Goal: Information Seeking & Learning: Learn about a topic

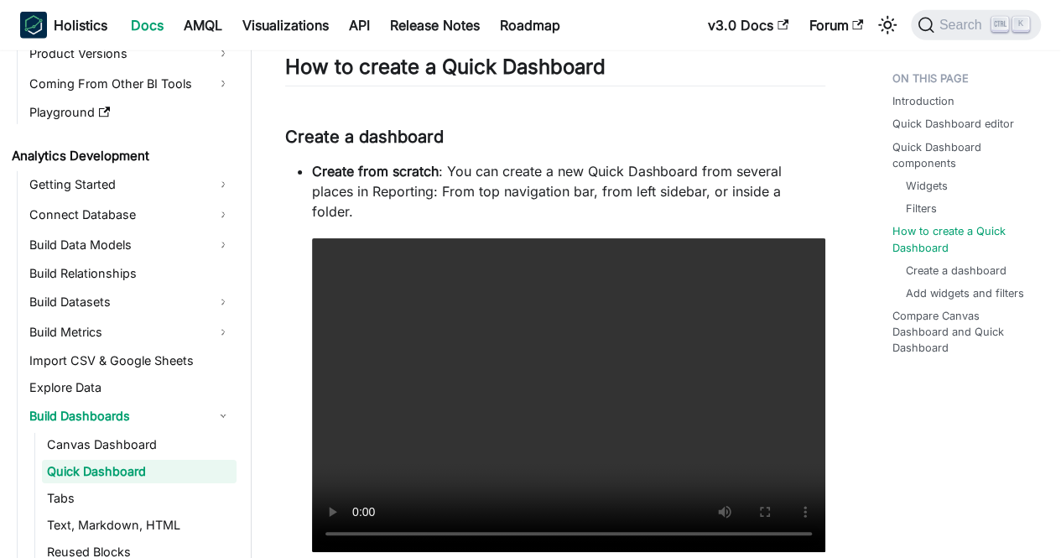
scroll to position [252, 0]
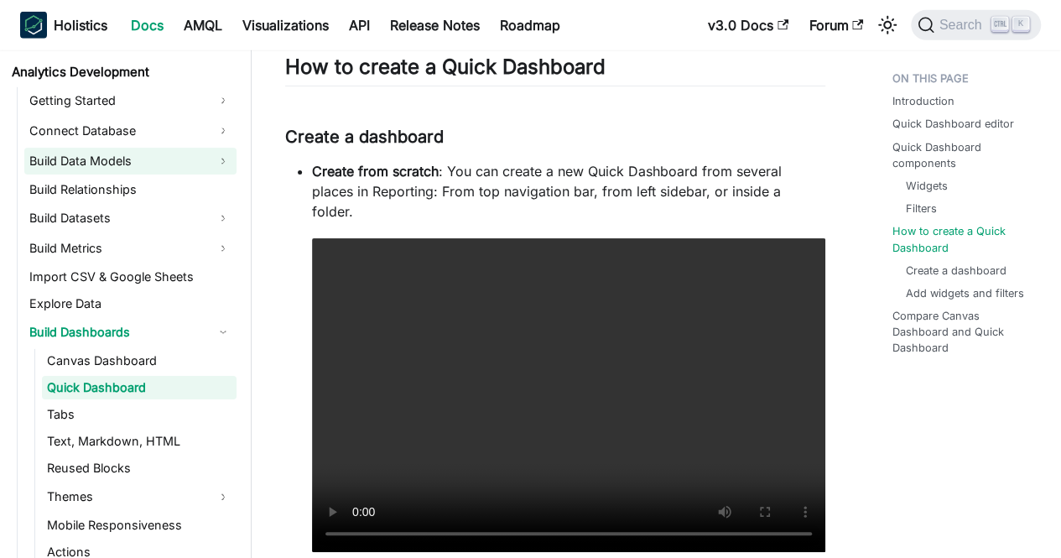
click at [198, 165] on link "Build Data Models" at bounding box center [130, 161] width 212 height 27
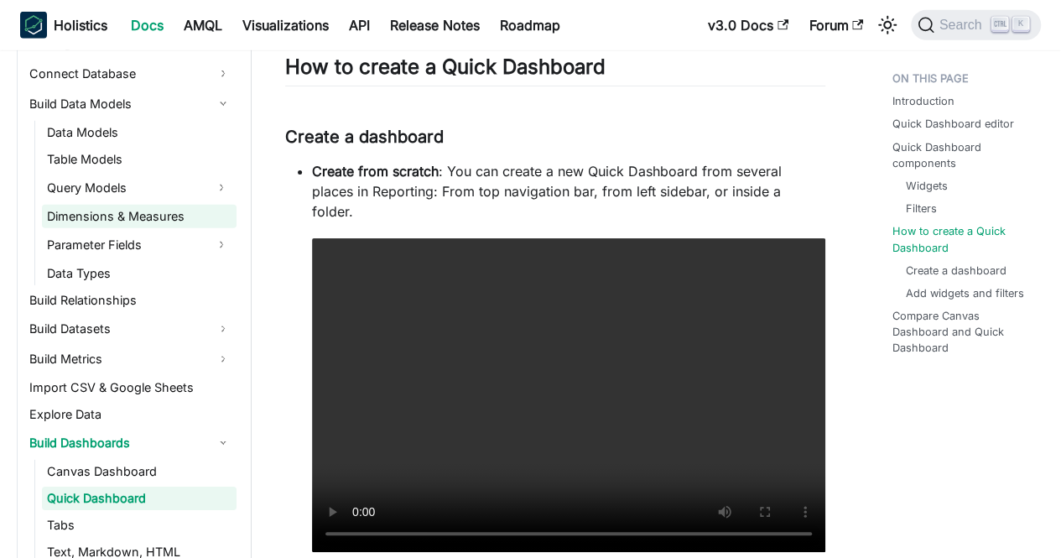
scroll to position [336, 0]
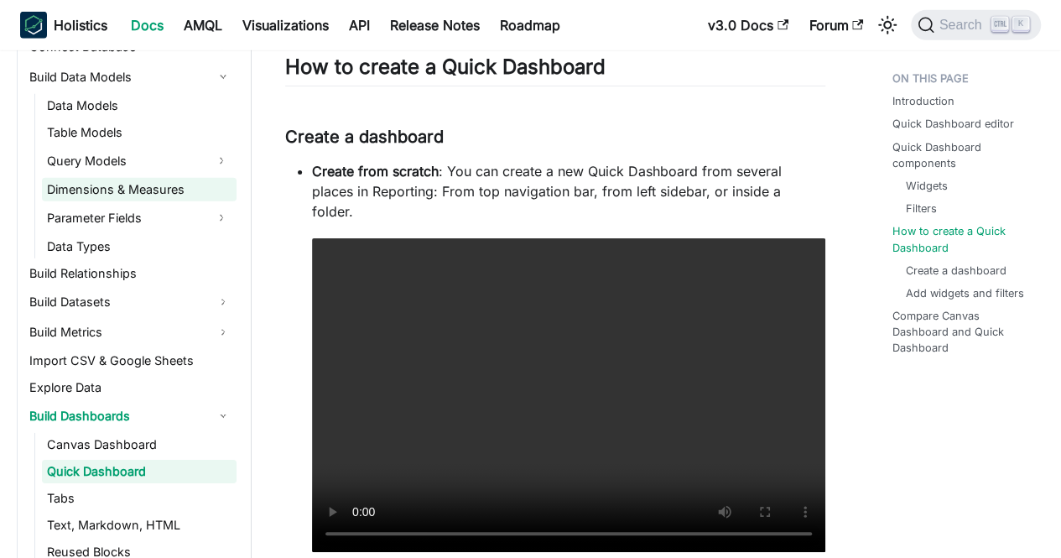
click at [178, 270] on link "Build Relationships" at bounding box center [130, 273] width 212 height 23
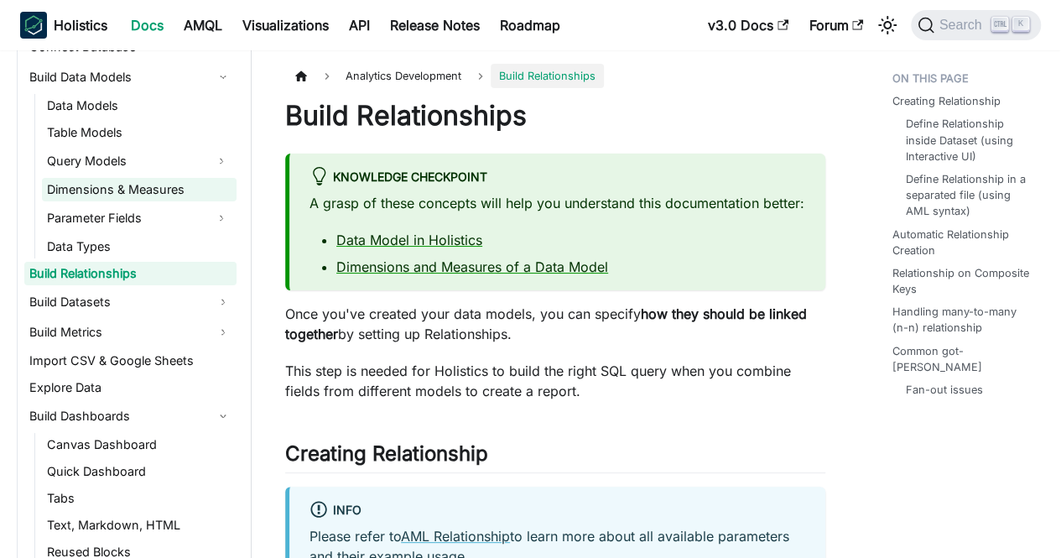
scroll to position [419, 0]
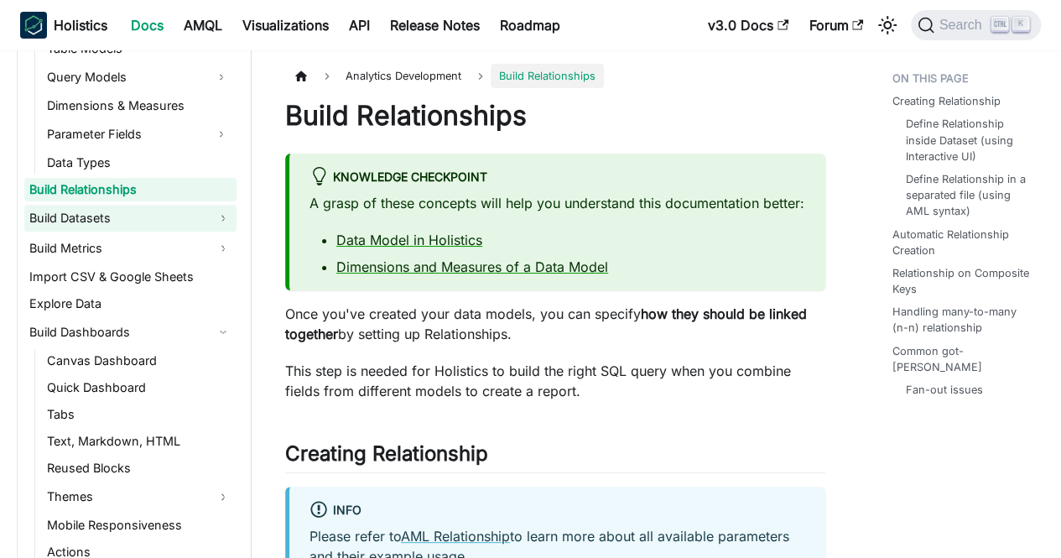
click at [178, 217] on link "Build Datasets" at bounding box center [130, 218] width 212 height 27
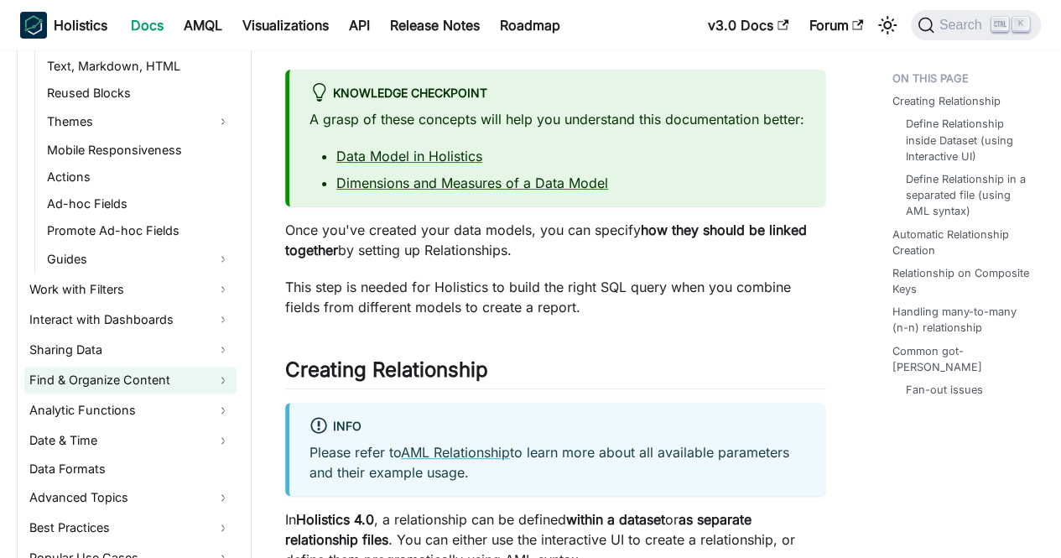
scroll to position [1007, 0]
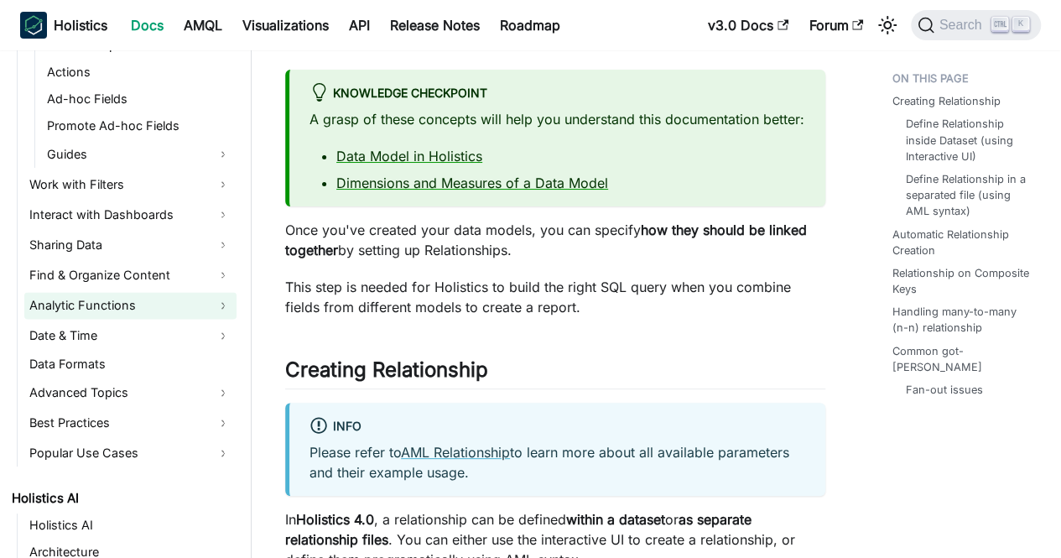
click at [133, 297] on link "Analytic Functions" at bounding box center [130, 305] width 212 height 27
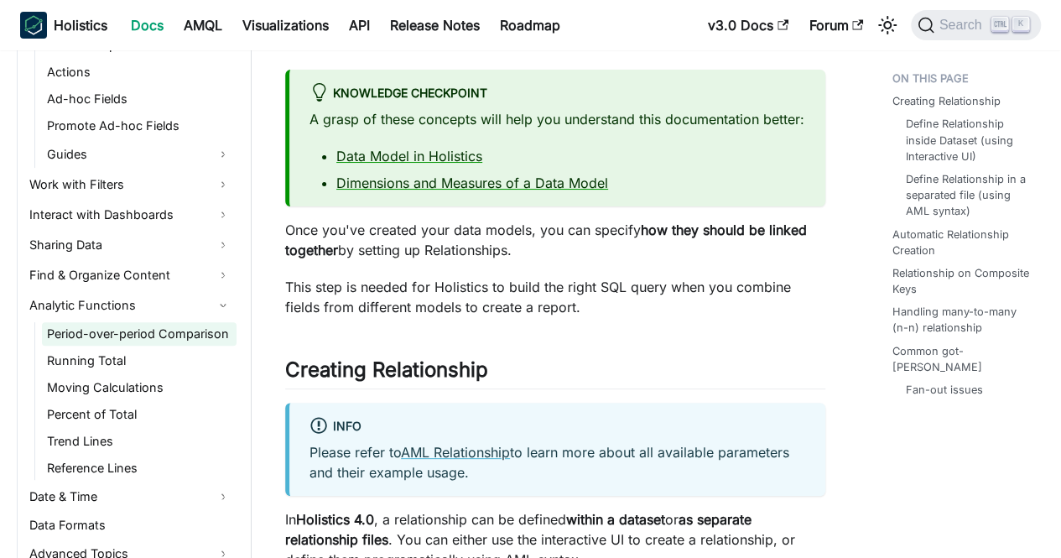
click at [130, 335] on link "Period-over-period Comparison" at bounding box center [139, 333] width 195 height 23
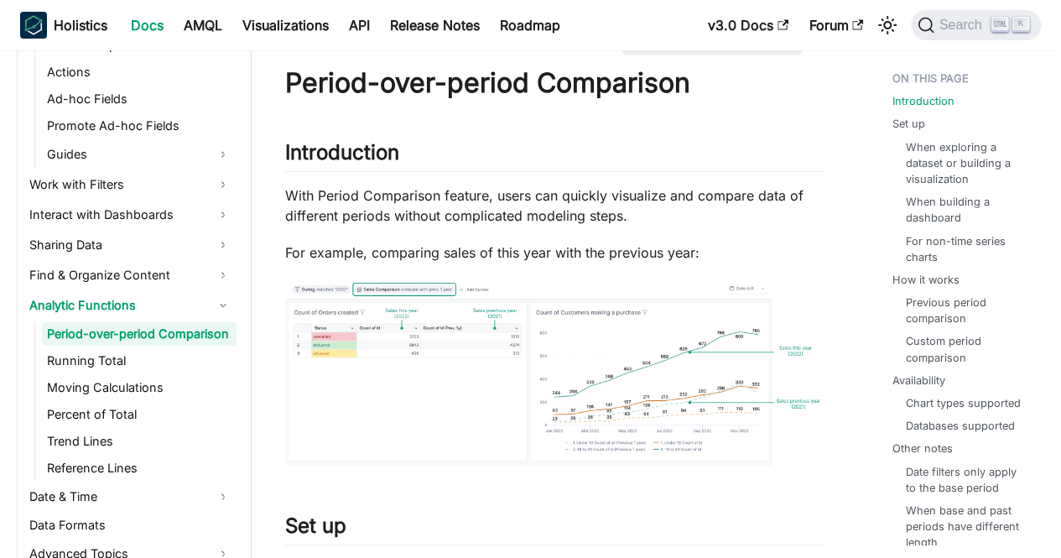
scroll to position [84, 0]
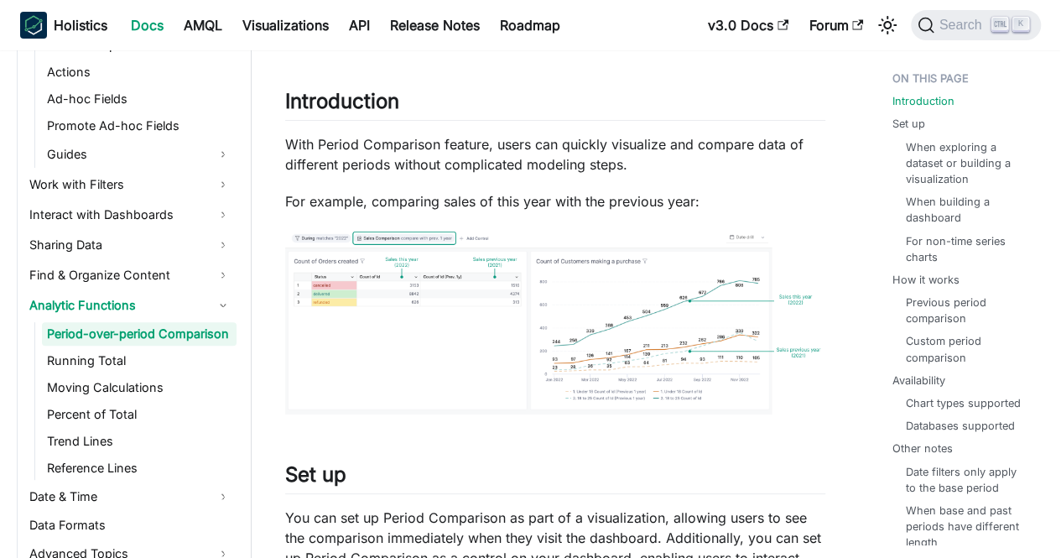
click at [414, 341] on img at bounding box center [555, 322] width 540 height 189
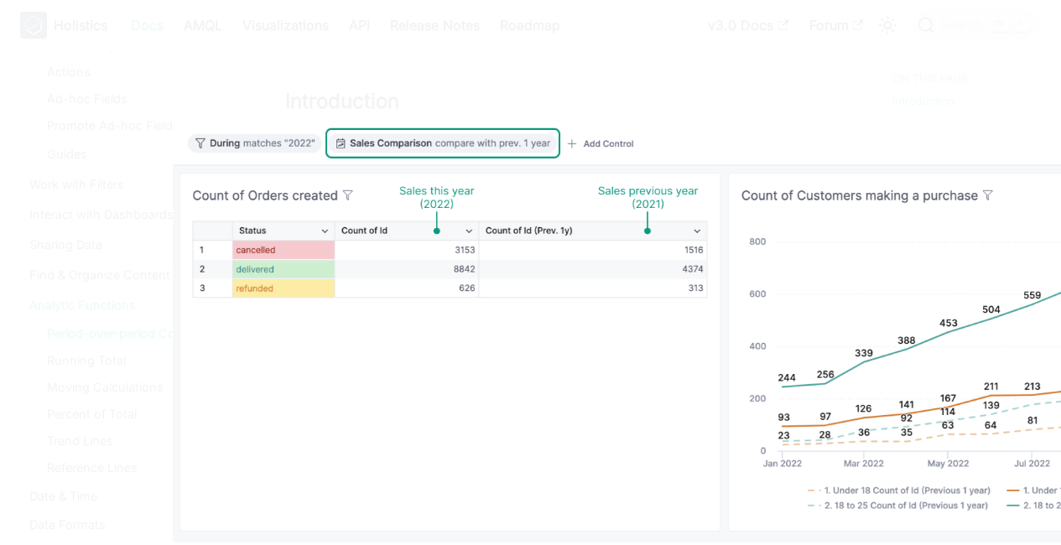
drag, startPoint x: 295, startPoint y: 163, endPoint x: 277, endPoint y: 218, distance: 58.4
click at [277, 218] on img at bounding box center [784, 334] width 1223 height 427
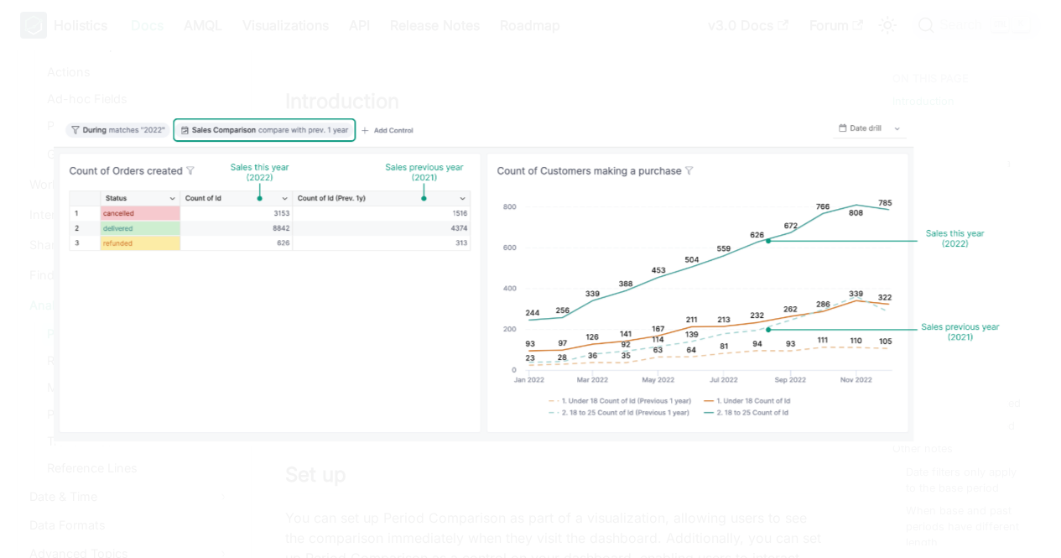
click at [565, 190] on img at bounding box center [530, 278] width 953 height 333
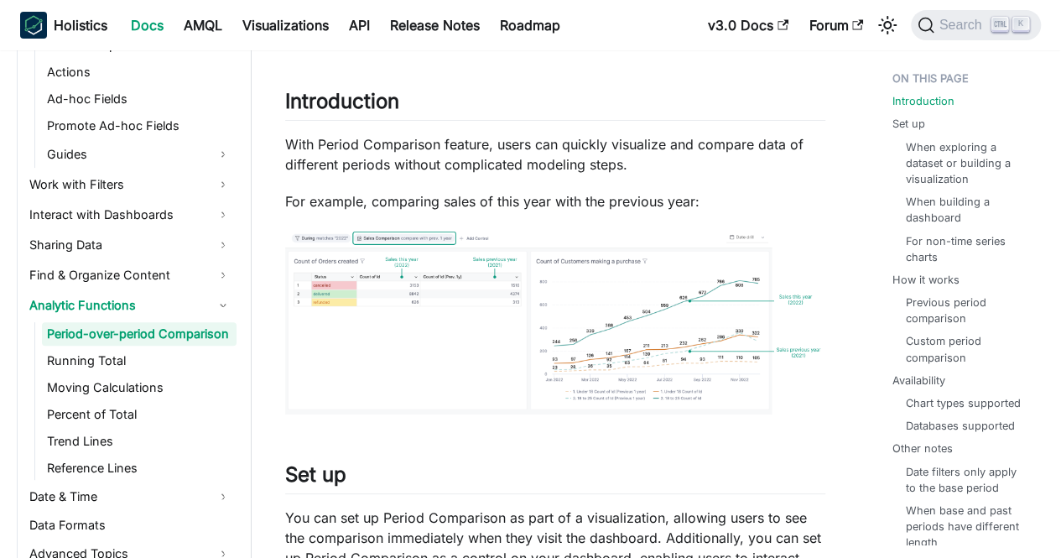
drag, startPoint x: 565, startPoint y: 190, endPoint x: 505, endPoint y: 269, distance: 99.3
click at [505, 269] on img at bounding box center [555, 322] width 540 height 189
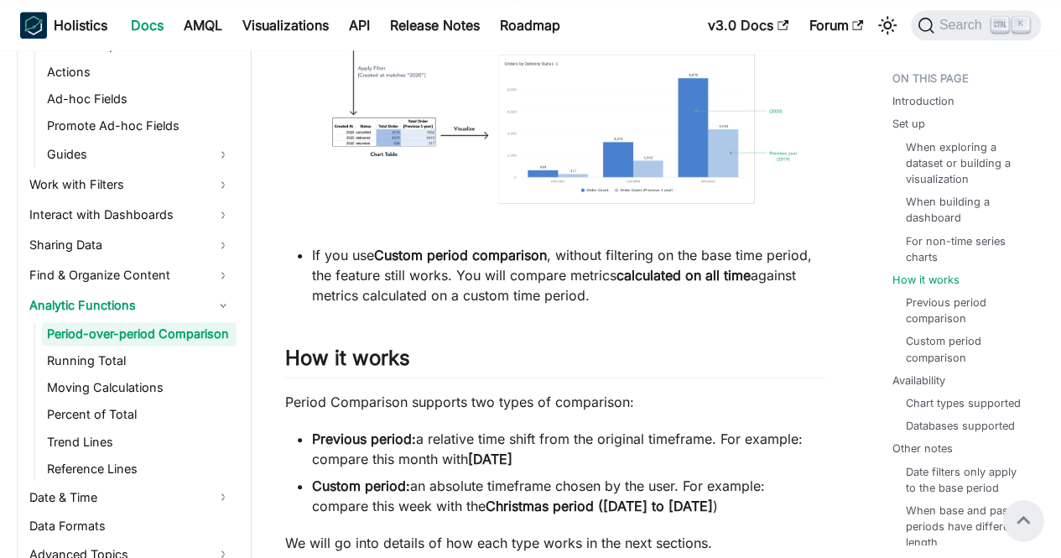
scroll to position [4027, 0]
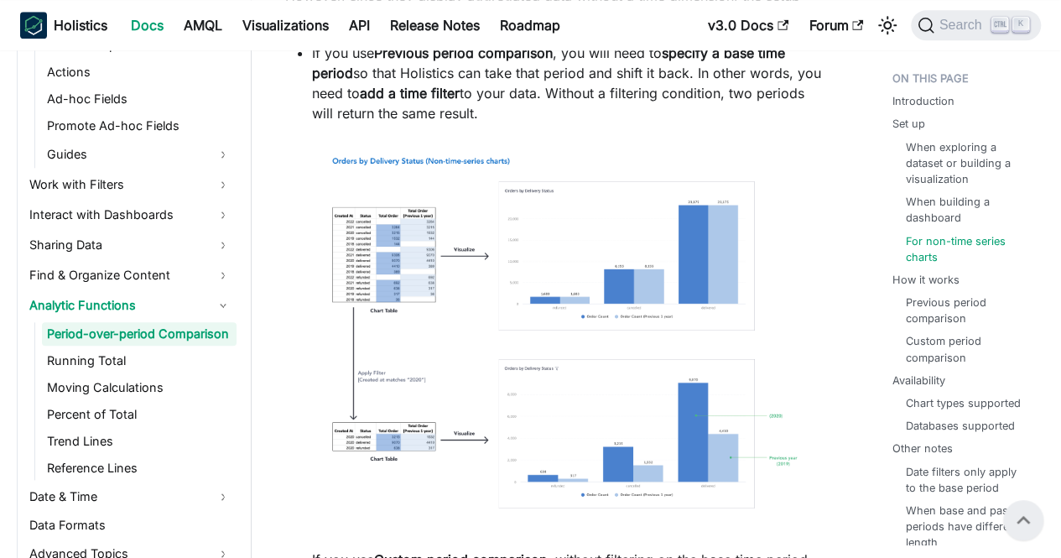
click at [416, 263] on img at bounding box center [568, 335] width 513 height 391
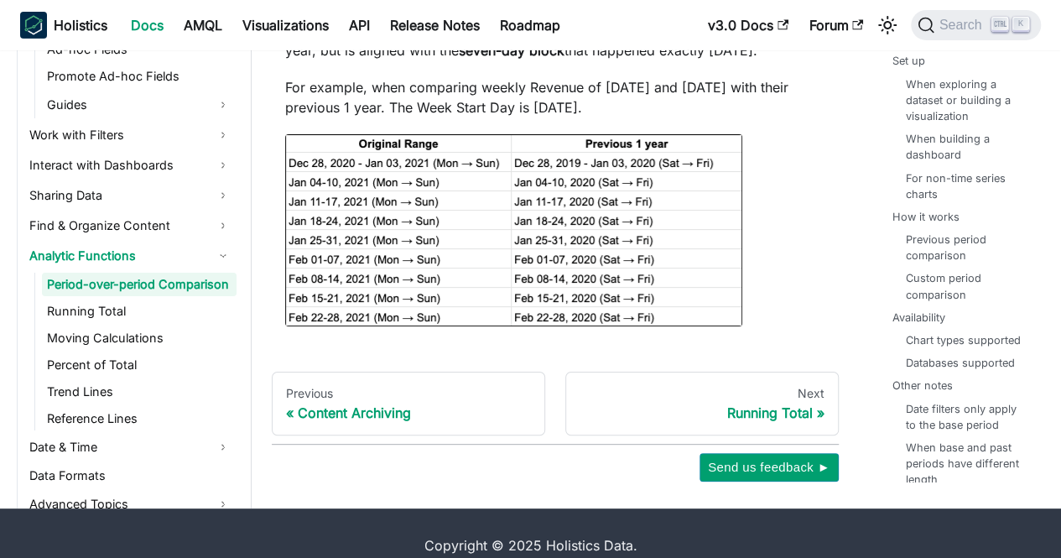
scroll to position [9247, 0]
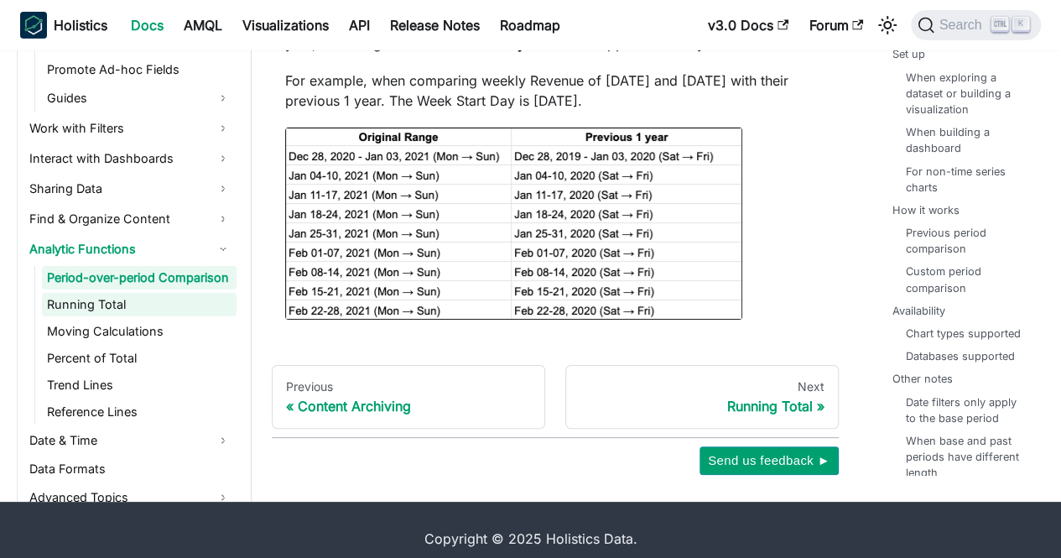
click at [107, 293] on link "Running Total" at bounding box center [139, 304] width 195 height 23
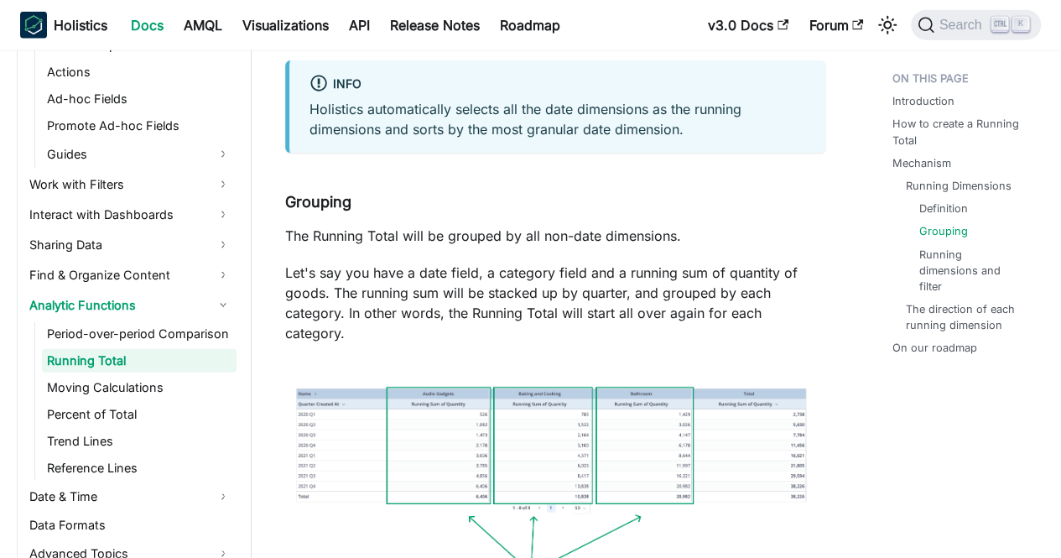
scroll to position [2181, 0]
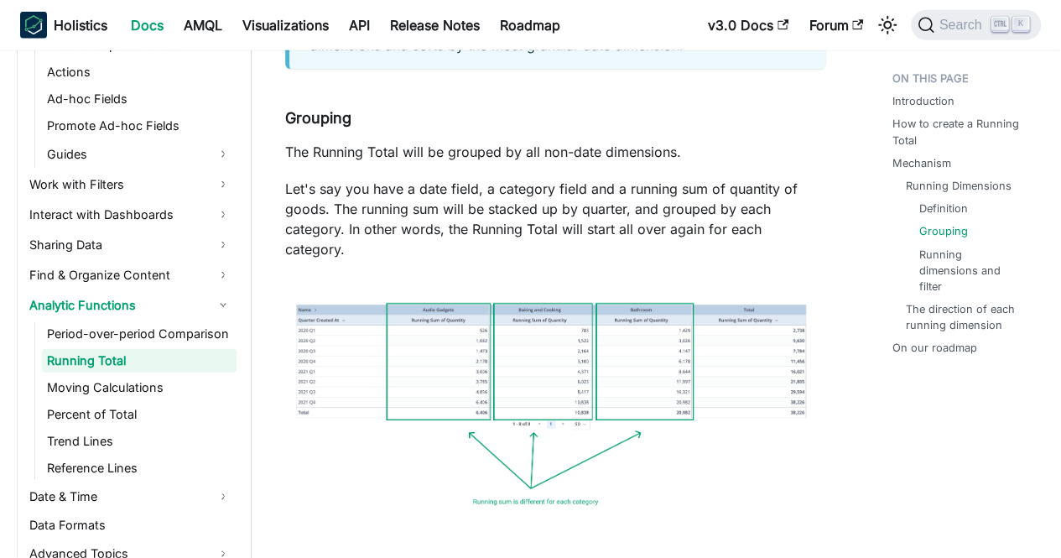
click at [515, 362] on img at bounding box center [555, 399] width 540 height 246
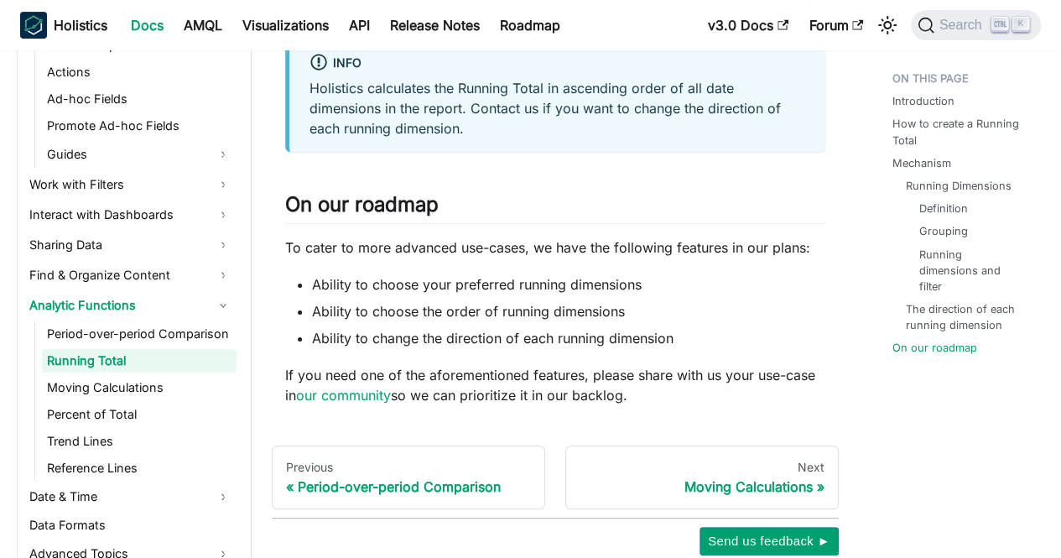
scroll to position [3544, 0]
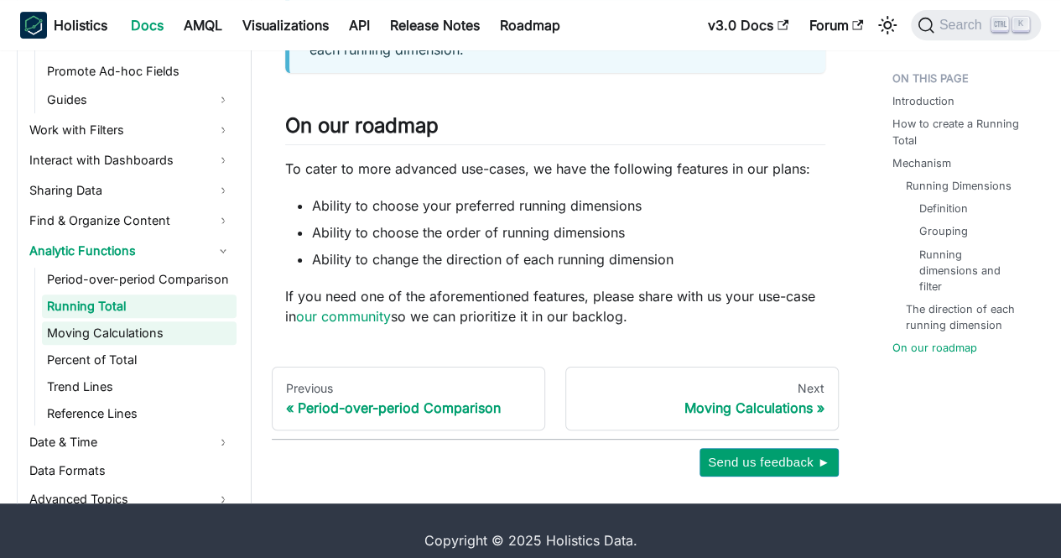
click at [87, 324] on link "Moving Calculations" at bounding box center [139, 332] width 195 height 23
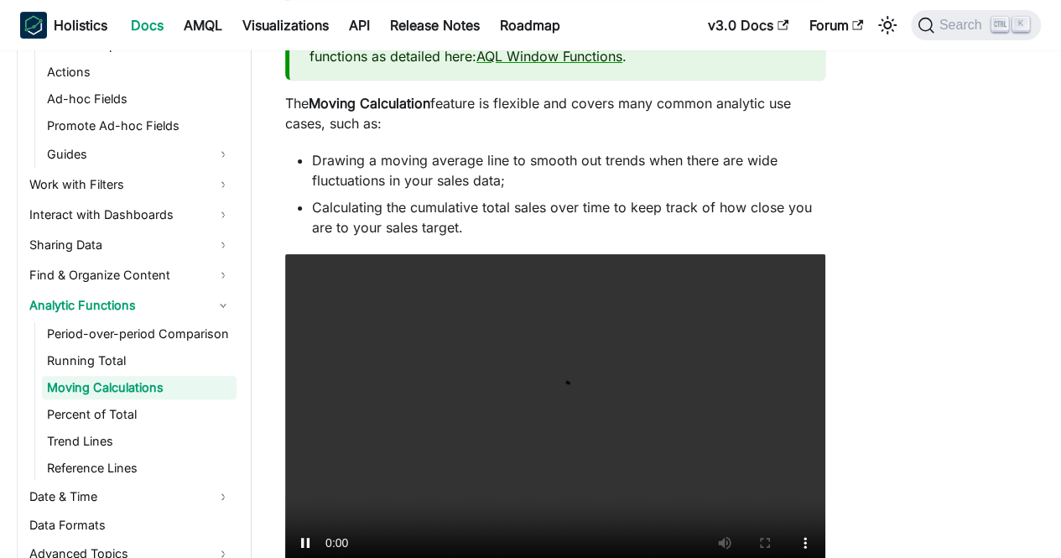
scroll to position [503, 0]
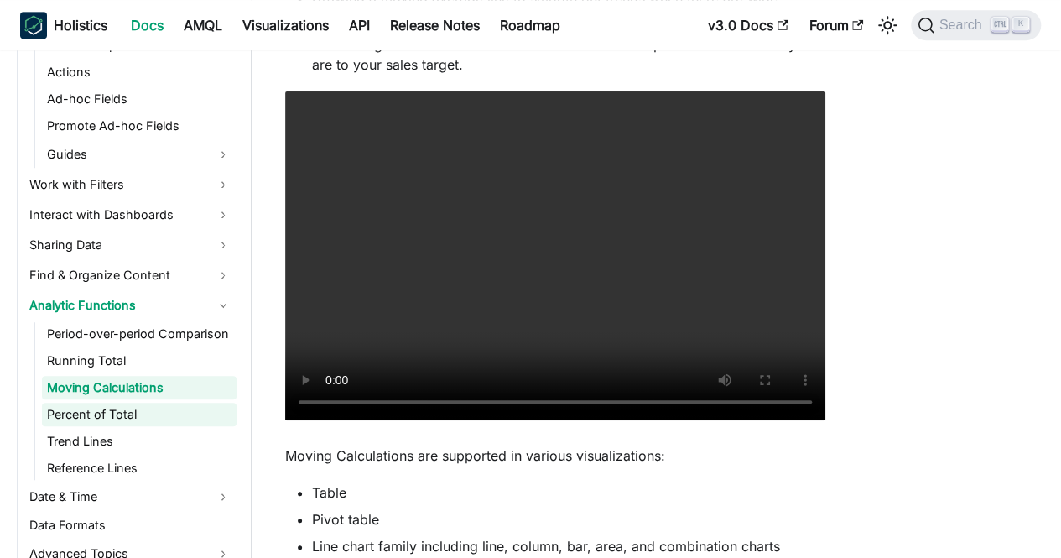
click at [87, 417] on link "Percent of Total" at bounding box center [139, 414] width 195 height 23
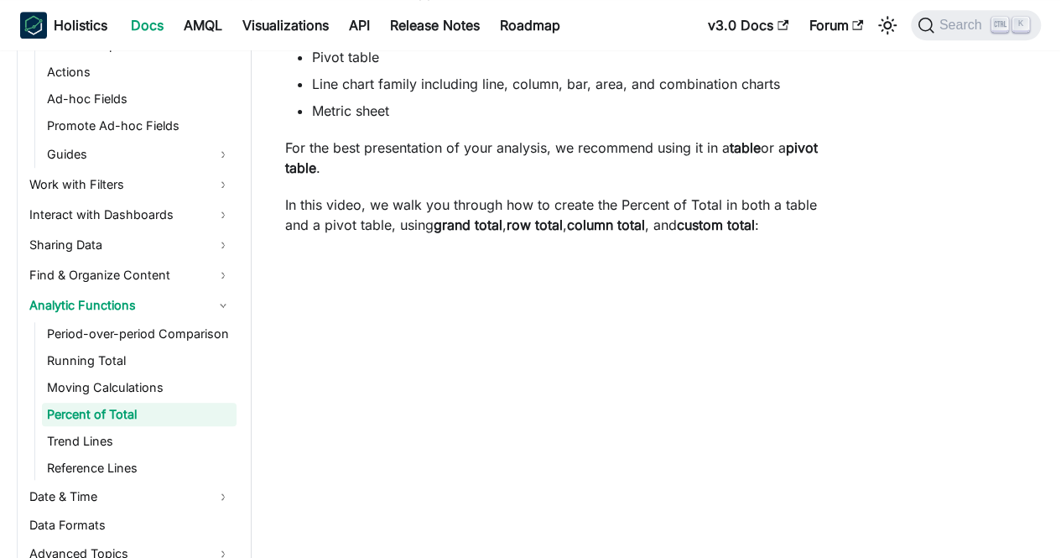
scroll to position [529, 0]
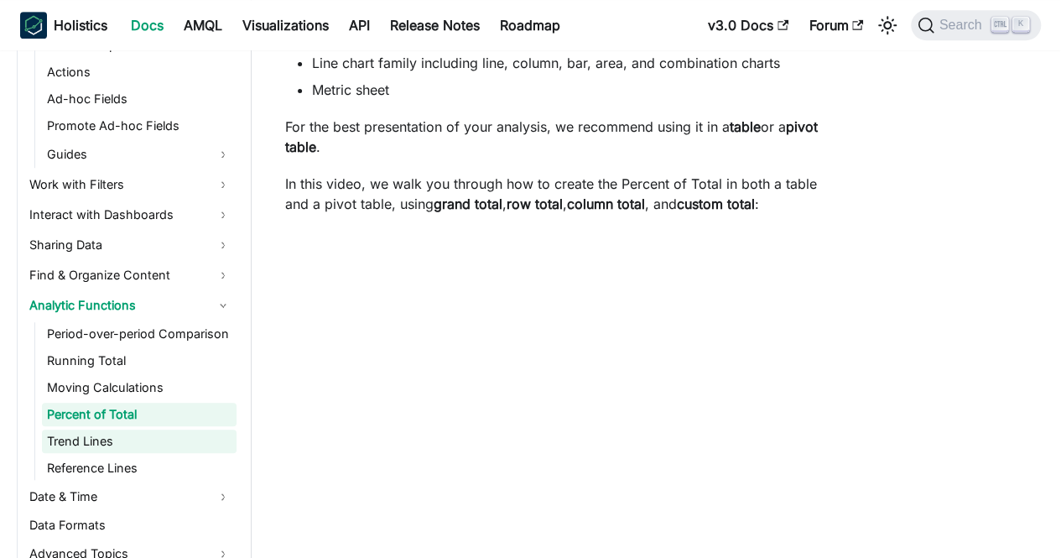
click at [79, 437] on link "Trend Lines" at bounding box center [139, 441] width 195 height 23
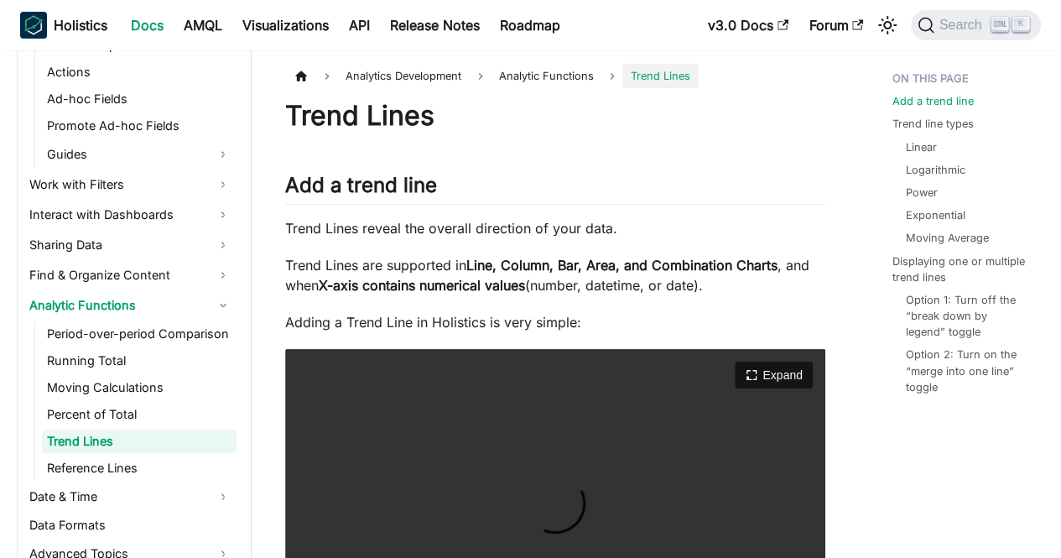
scroll to position [168, 0]
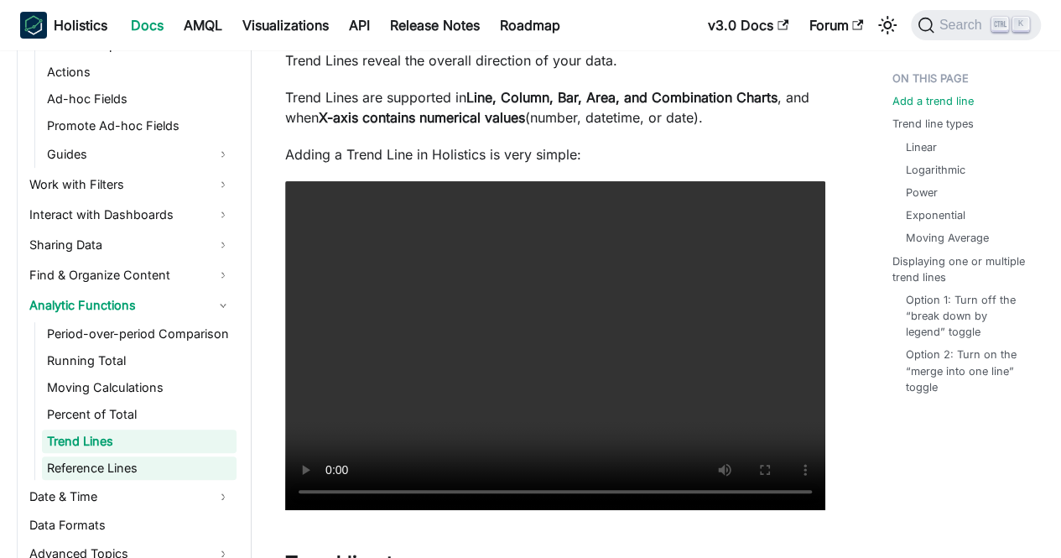
click at [103, 474] on link "Reference Lines" at bounding box center [139, 467] width 195 height 23
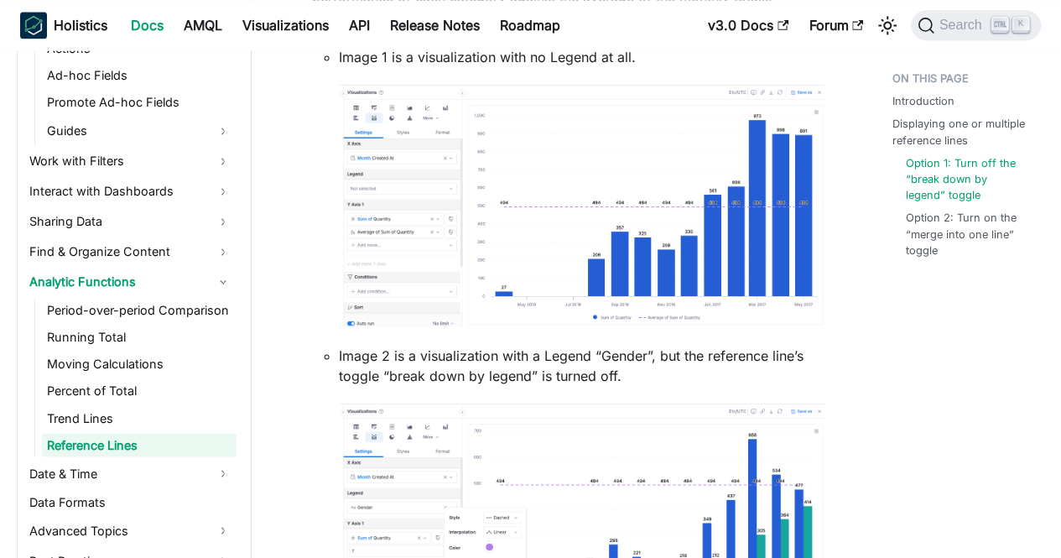
scroll to position [1198, 0]
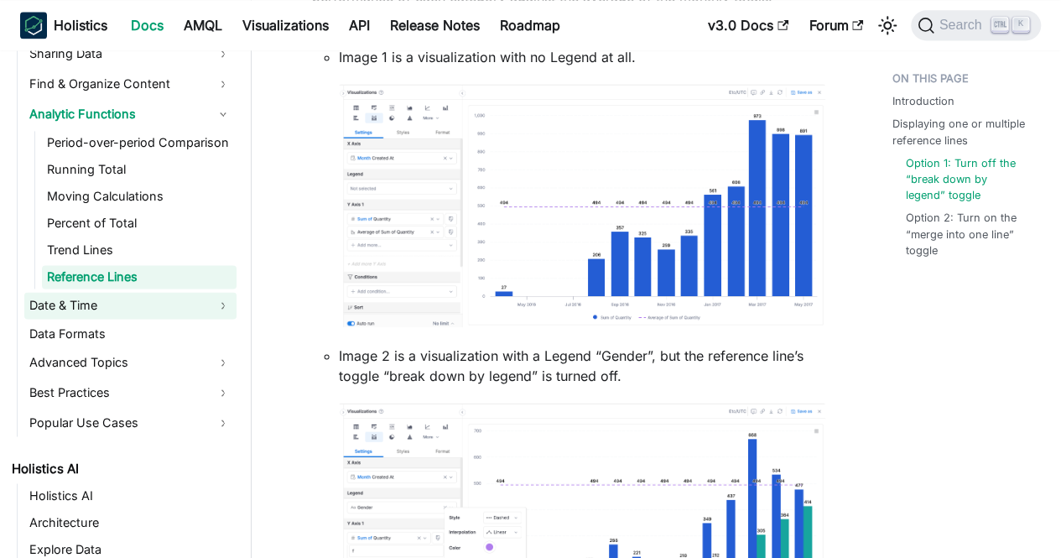
click at [111, 301] on link "Date & Time" at bounding box center [130, 305] width 212 height 27
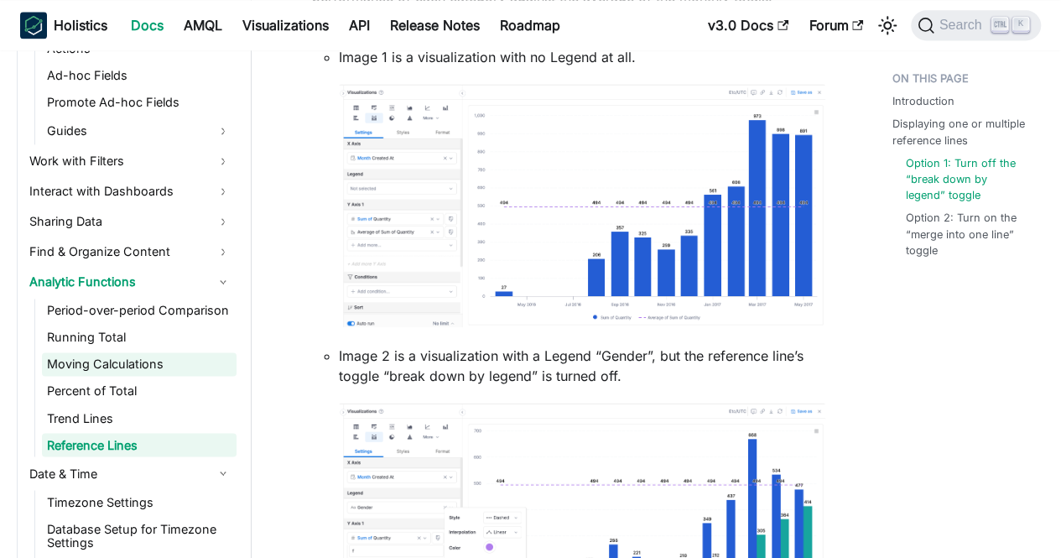
scroll to position [946, 0]
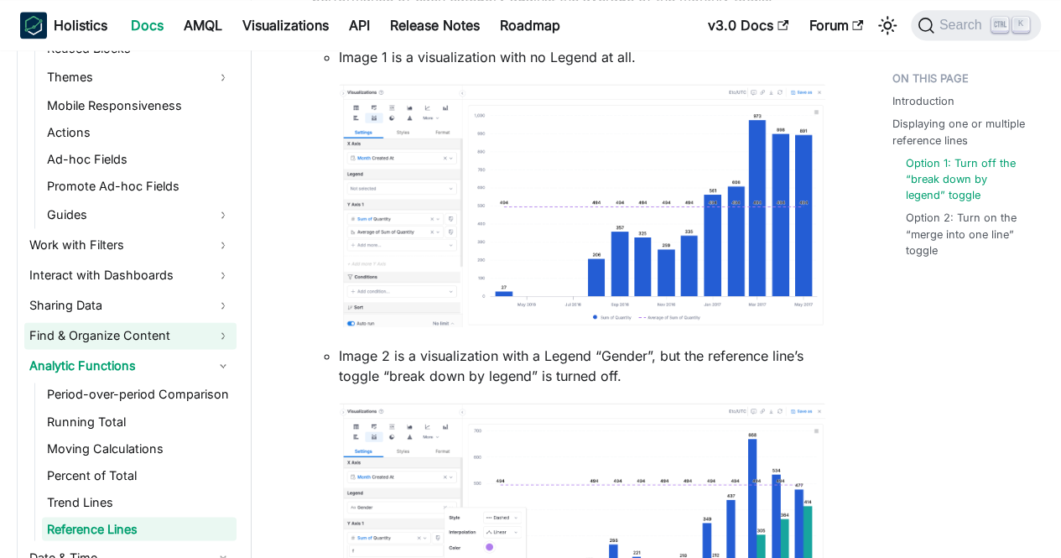
click at [86, 326] on link "Find & Organize Content" at bounding box center [130, 335] width 212 height 27
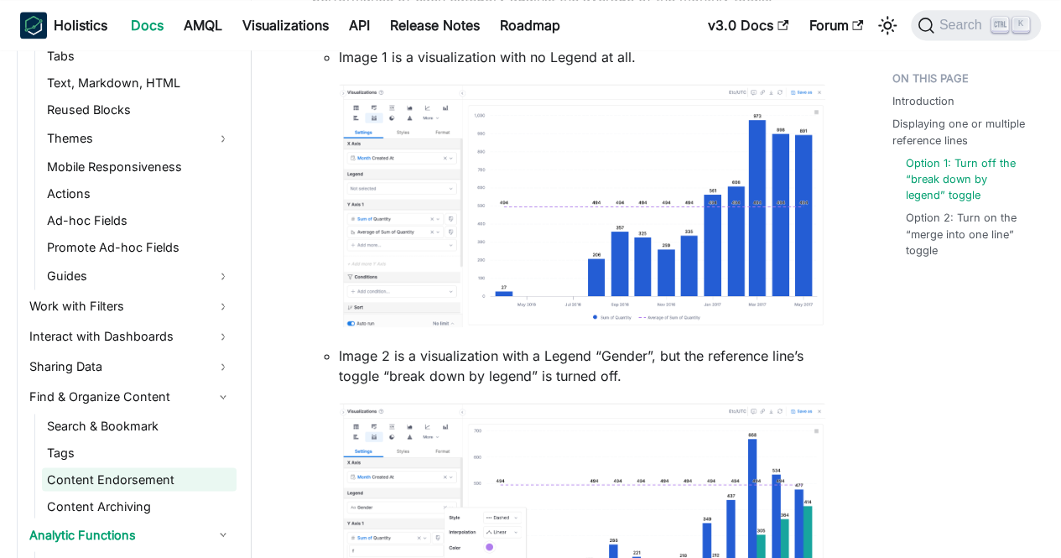
scroll to position [862, 0]
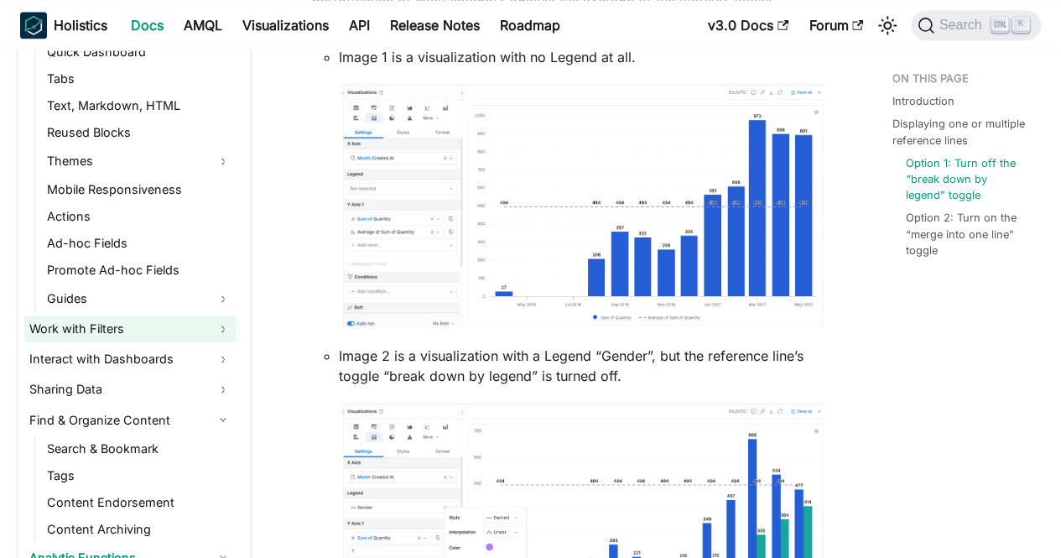
click at [109, 336] on link "Work with Filters" at bounding box center [130, 328] width 212 height 27
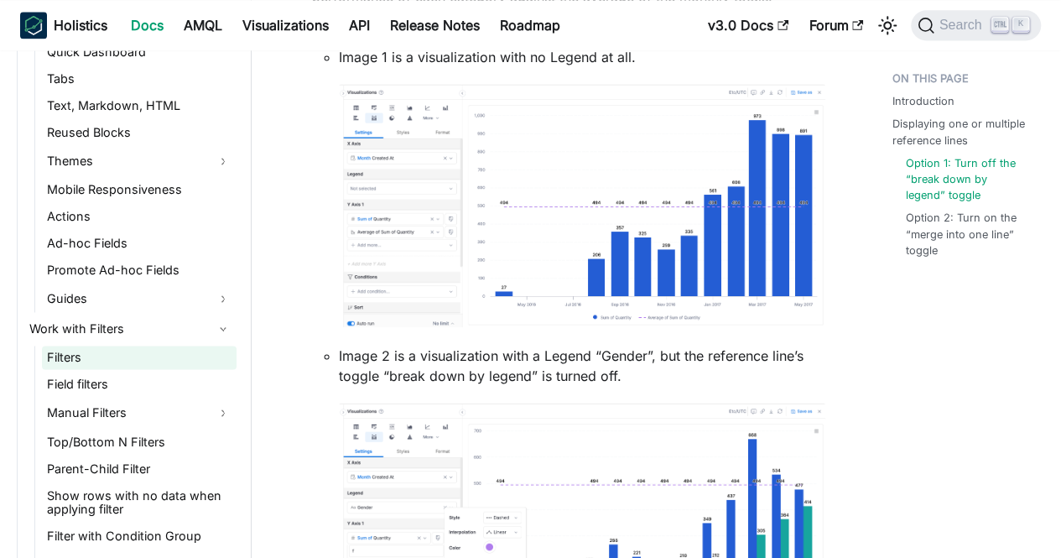
click at [153, 363] on link "Filters" at bounding box center [139, 357] width 195 height 23
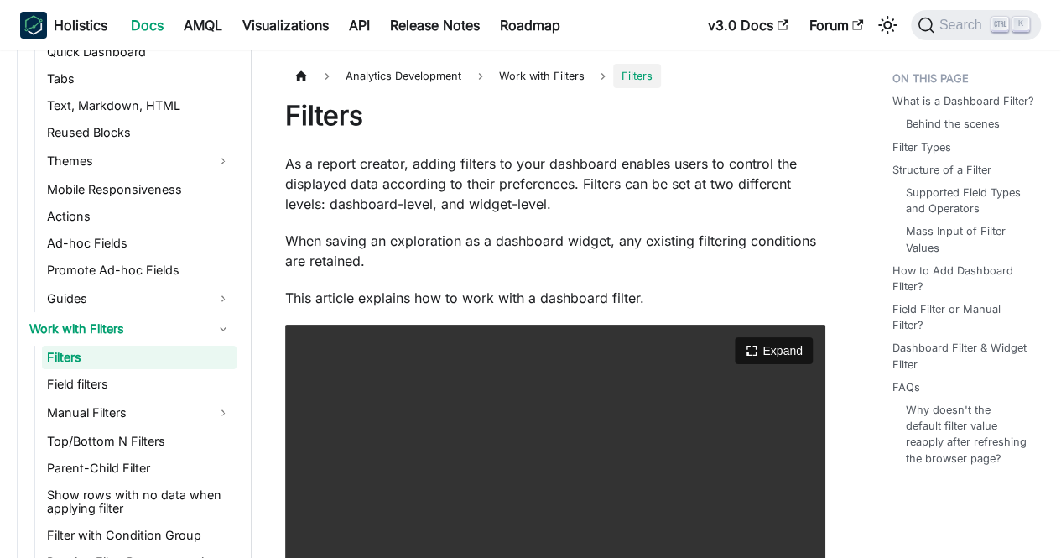
scroll to position [84, 0]
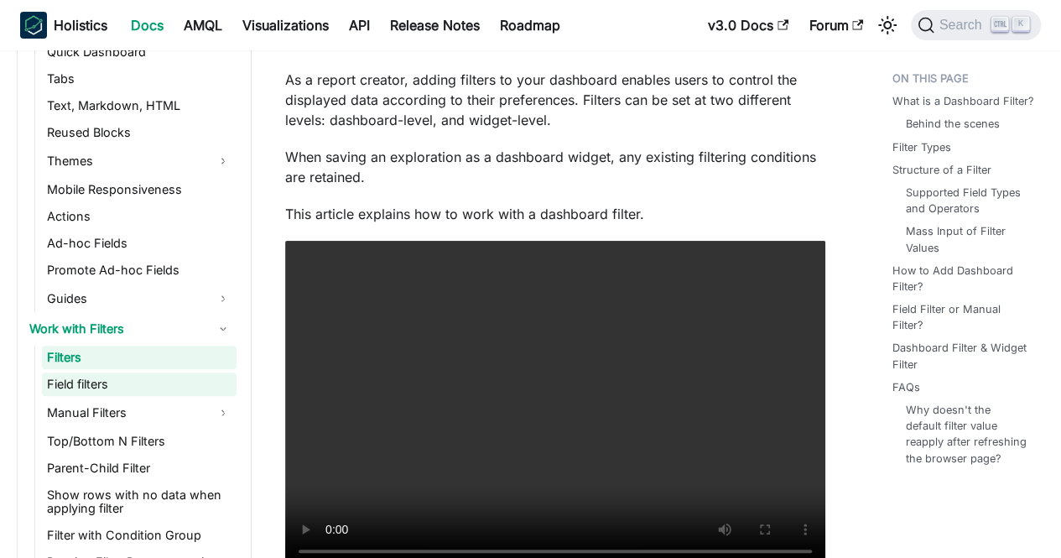
click at [81, 378] on link "Field filters" at bounding box center [139, 384] width 195 height 23
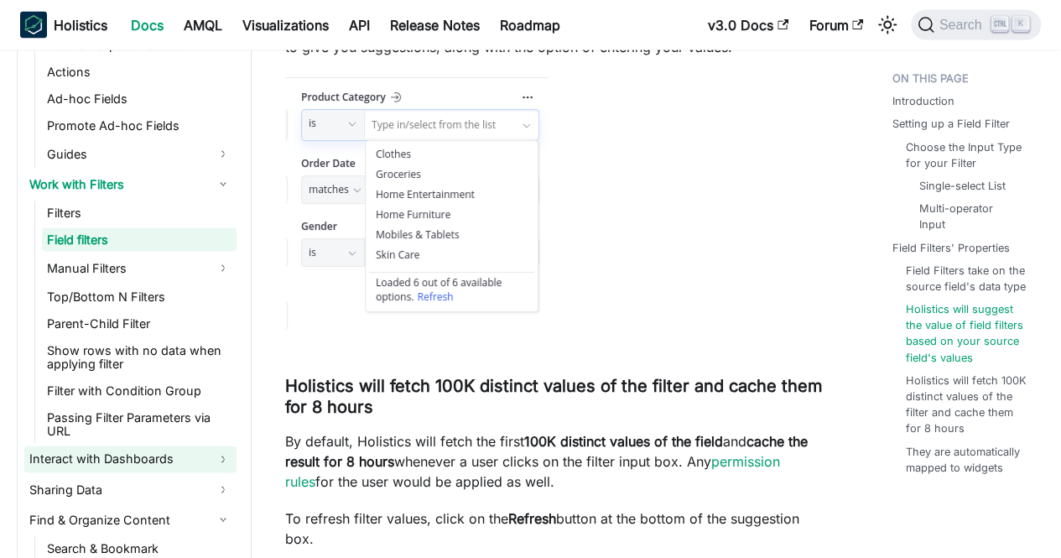
scroll to position [1030, 0]
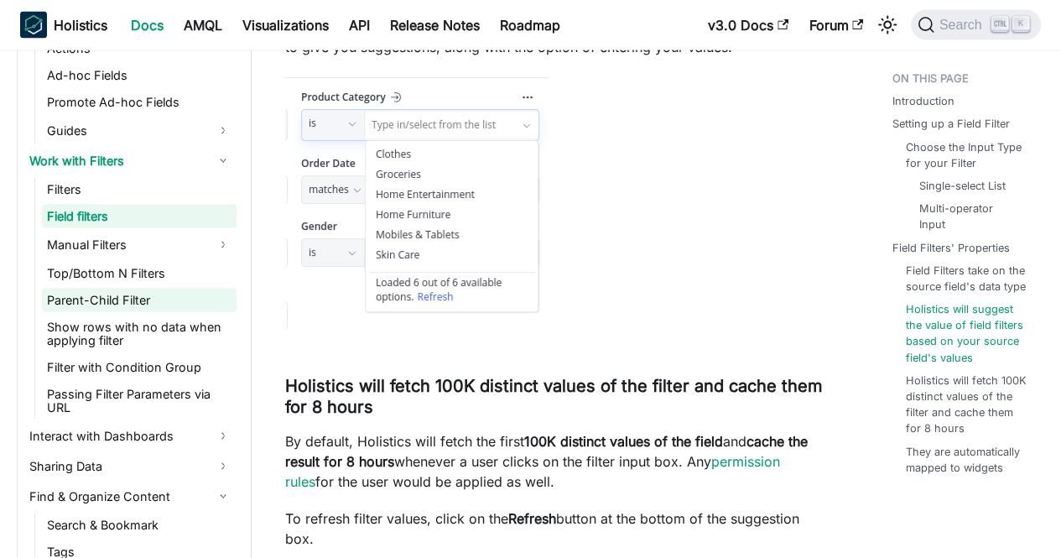
click at [104, 307] on link "Parent-Child Filter" at bounding box center [139, 300] width 195 height 23
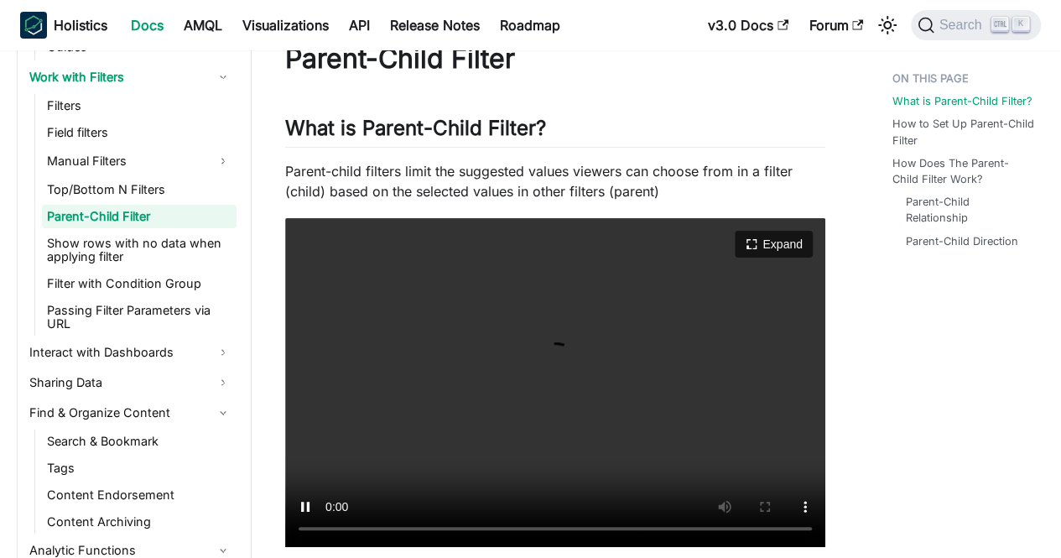
scroll to position [84, 0]
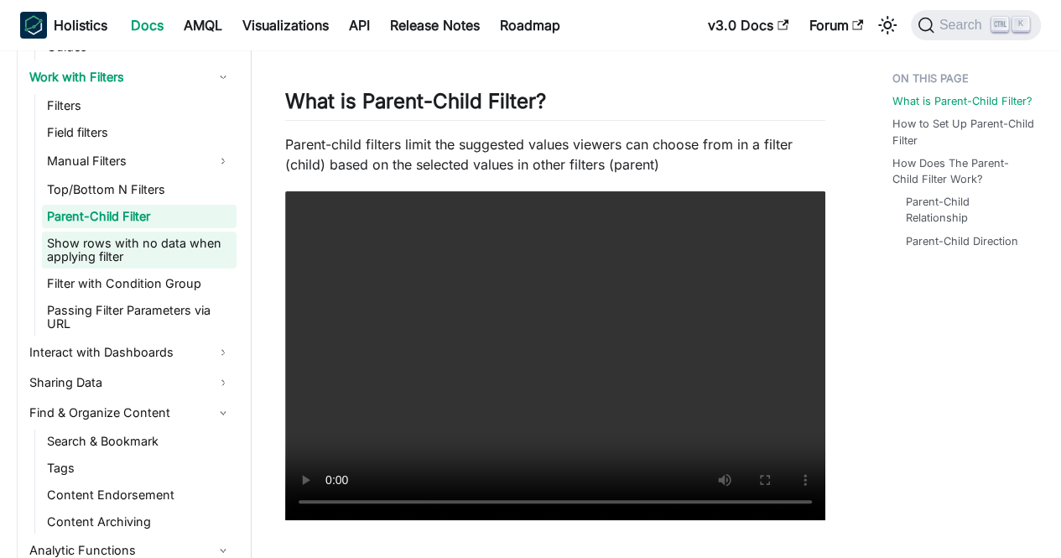
click at [122, 261] on link "Show rows with no data when applying filter" at bounding box center [139, 250] width 195 height 37
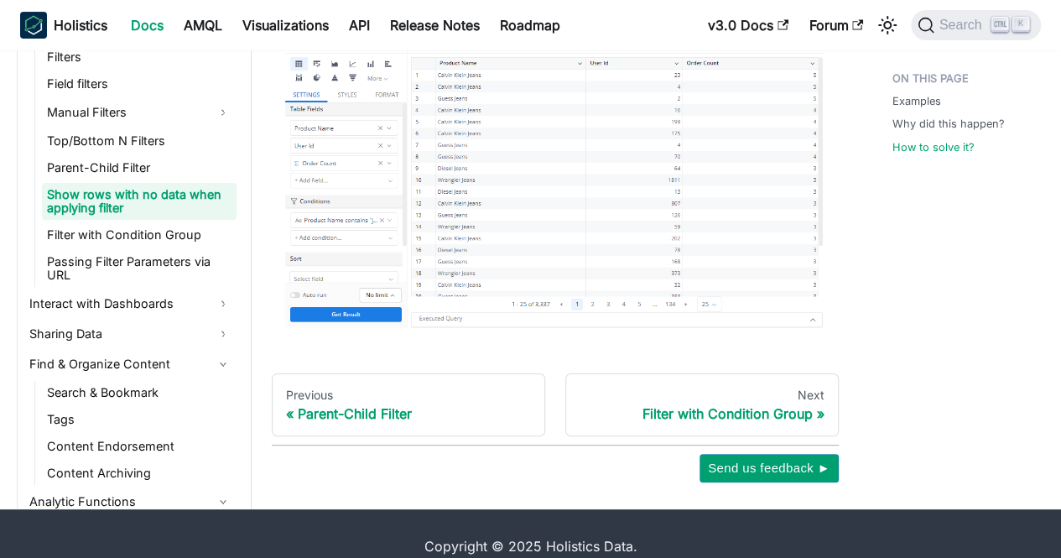
scroll to position [3410, 0]
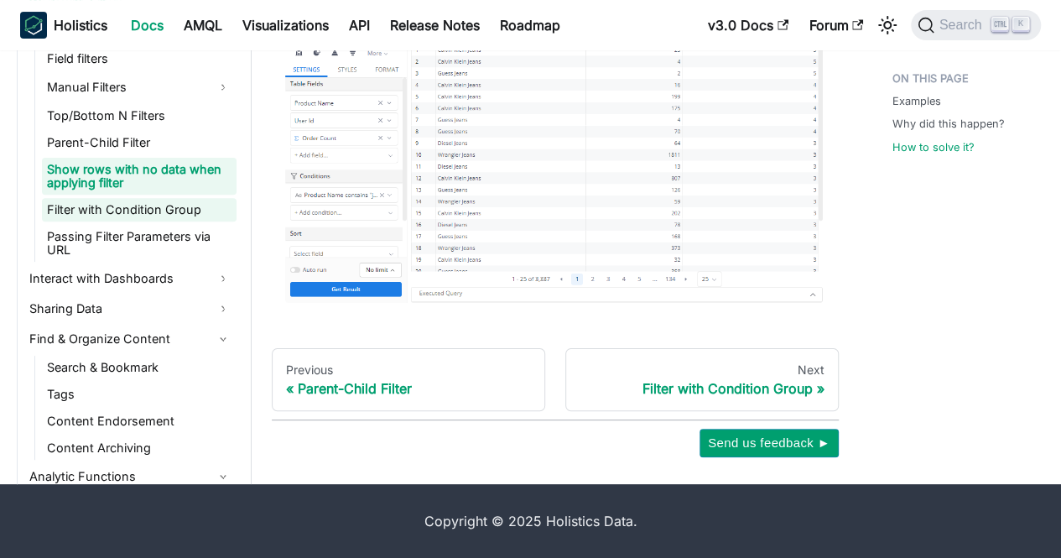
click at [181, 201] on link "Filter with Condition Group" at bounding box center [139, 209] width 195 height 23
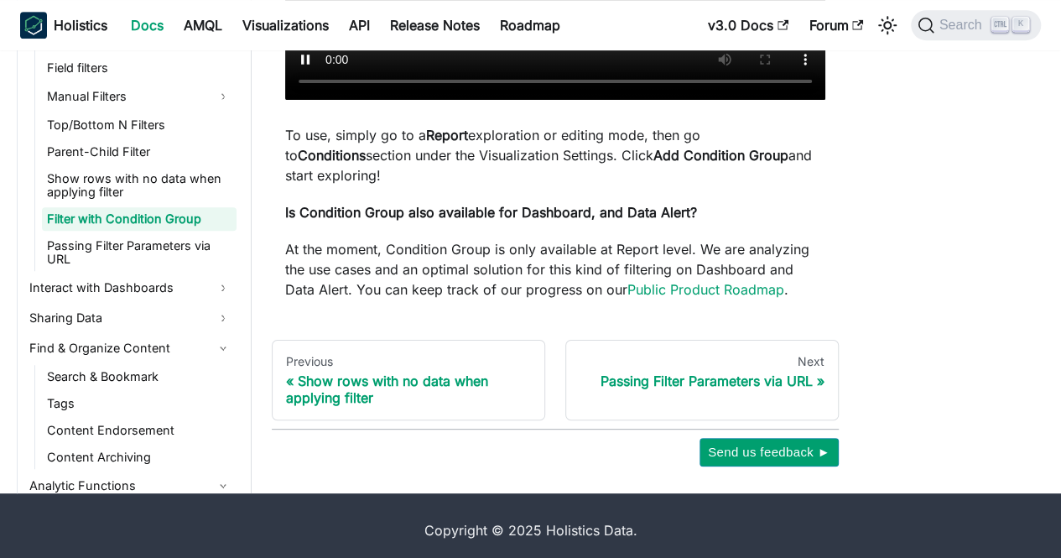
scroll to position [467, 0]
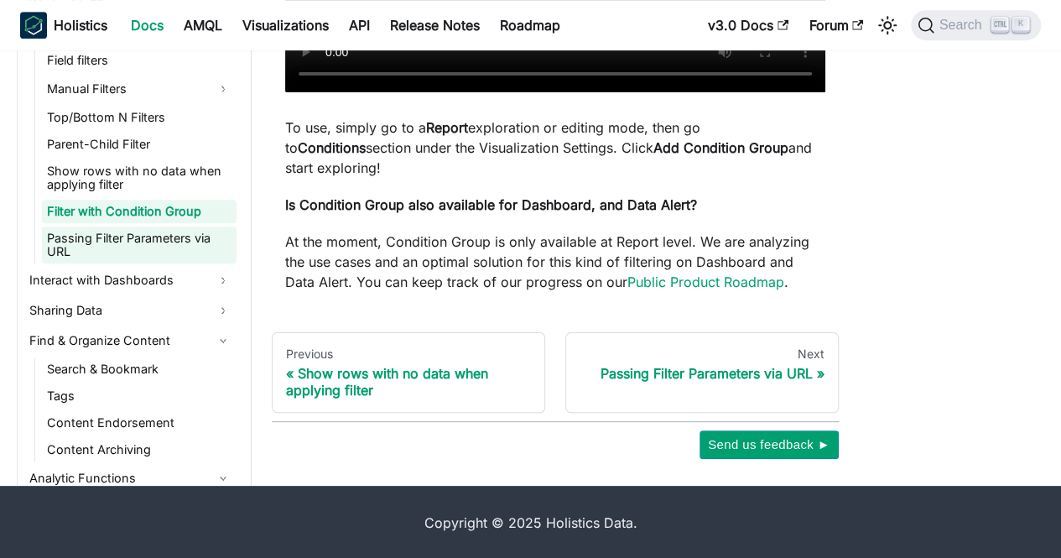
click at [142, 249] on link "Passing Filter Parameters via URL" at bounding box center [139, 245] width 195 height 37
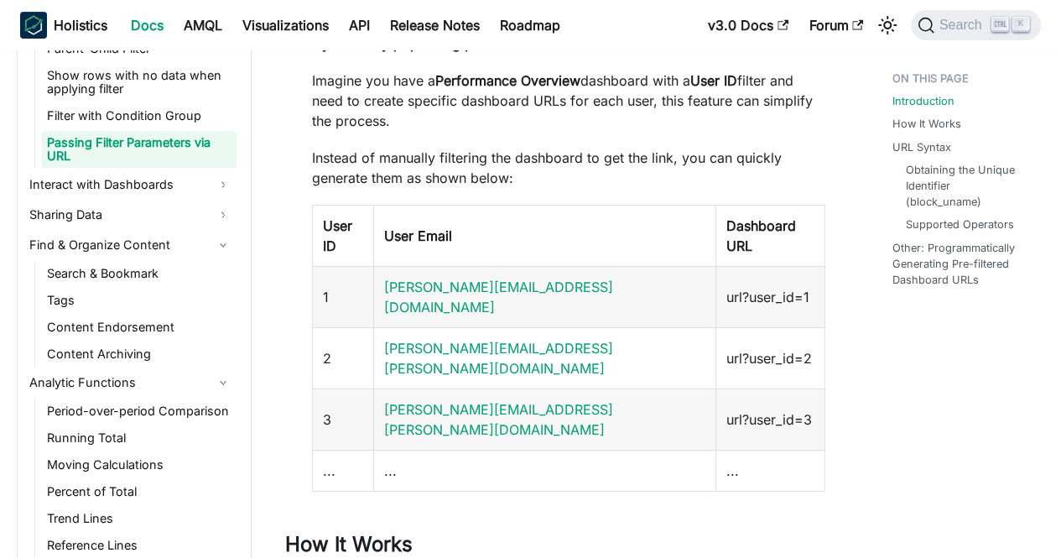
scroll to position [755, 0]
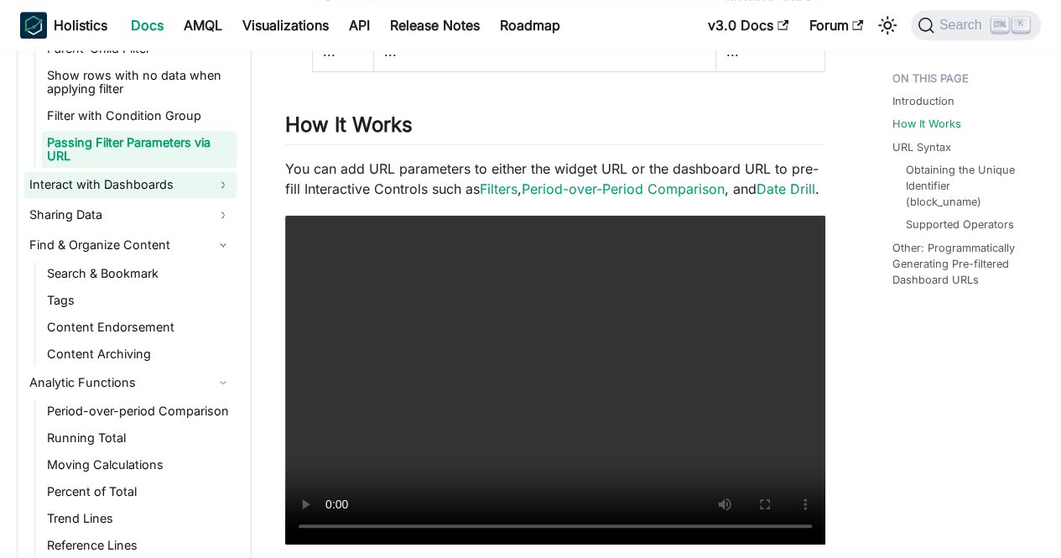
click at [54, 172] on link "Interact with Dashboards" at bounding box center [130, 184] width 212 height 27
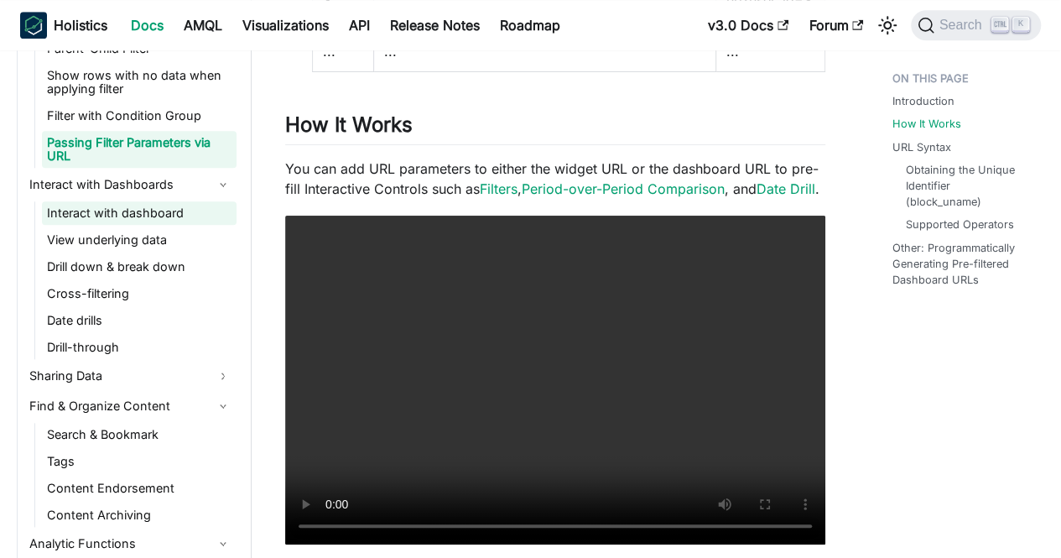
click at [91, 216] on link "Interact with dashboard" at bounding box center [139, 212] width 195 height 23
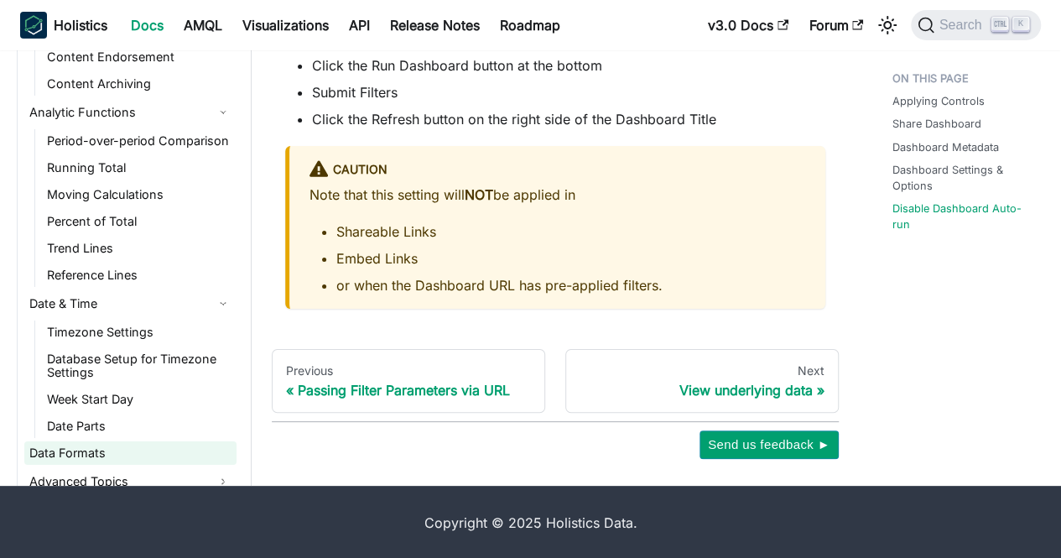
scroll to position [1618, 0]
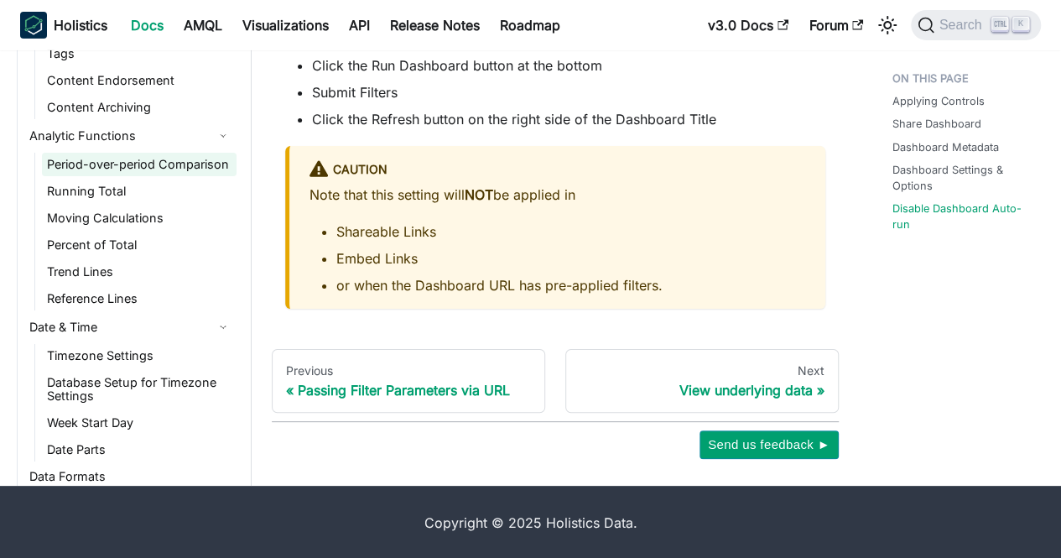
click at [129, 172] on link "Period-over-period Comparison" at bounding box center [139, 164] width 195 height 23
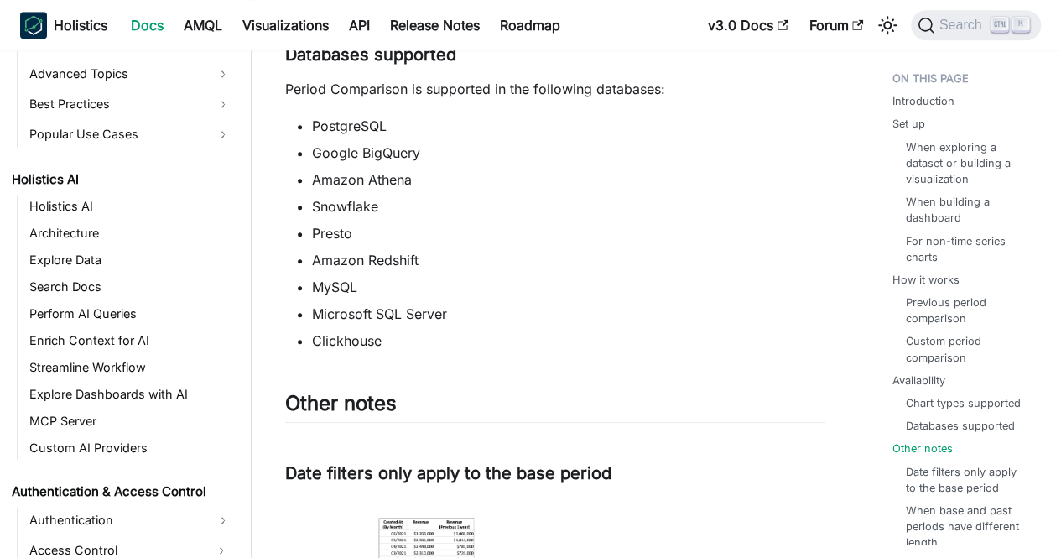
scroll to position [7467, 0]
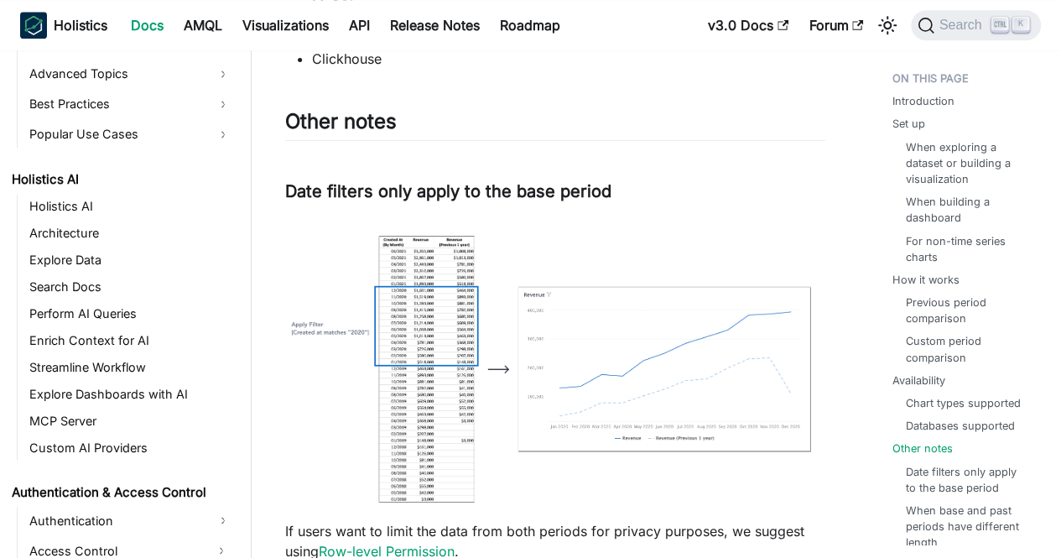
click at [457, 333] on img at bounding box center [555, 366] width 540 height 300
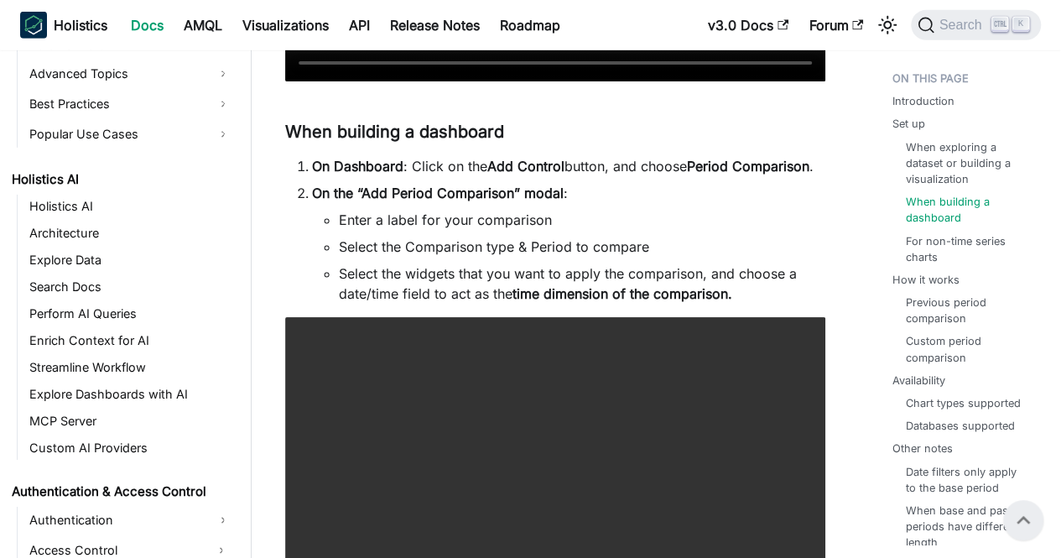
scroll to position [2703, 0]
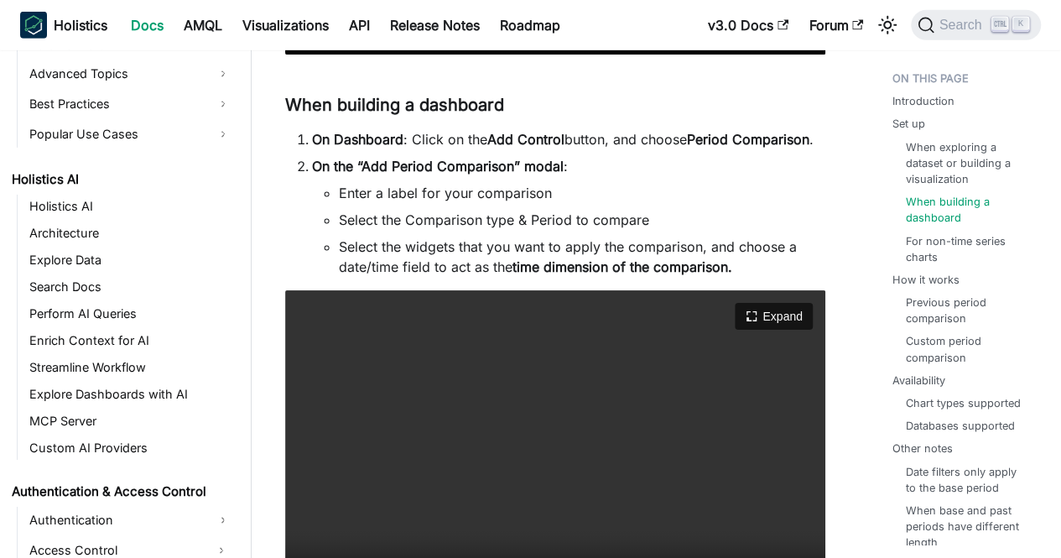
click at [373, 393] on video "Your browser does not support embedding video, but you can download it ." at bounding box center [555, 454] width 540 height 329
click at [747, 309] on icon "Expand video" at bounding box center [751, 316] width 14 height 14
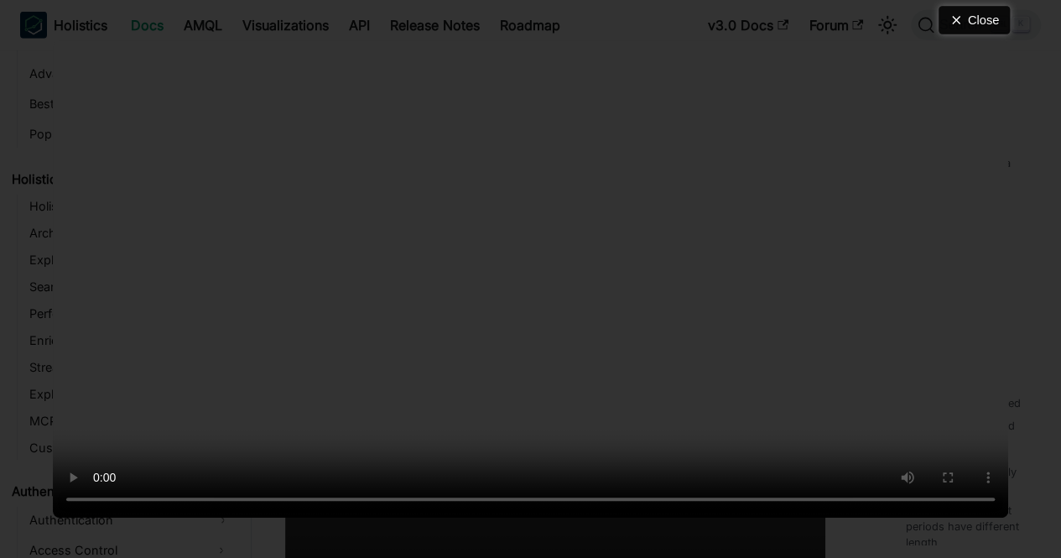
click at [988, 9] on button "Close" at bounding box center [974, 20] width 71 height 29
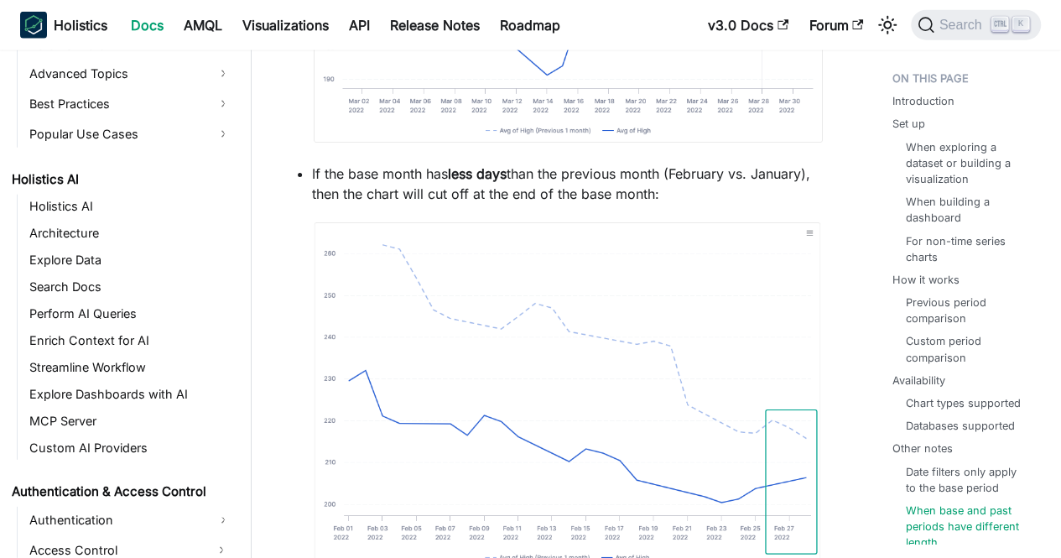
scroll to position [8492, 0]
